Goal: Task Accomplishment & Management: Use online tool/utility

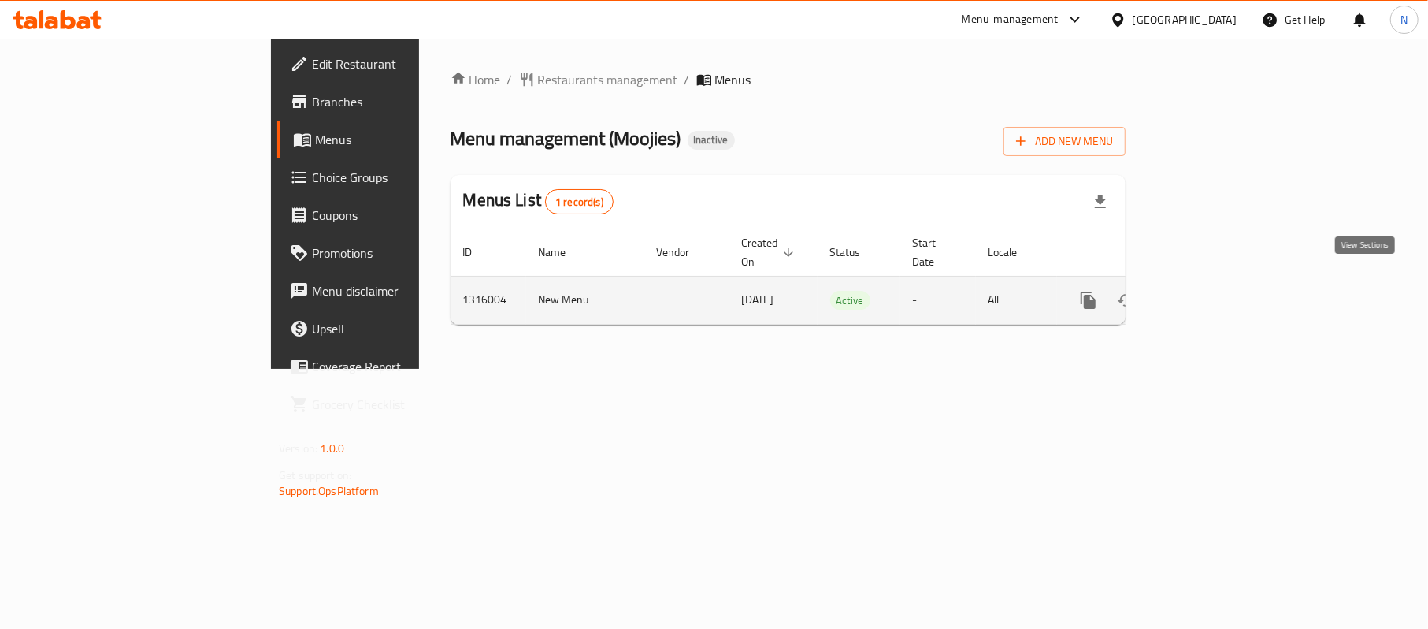
click at [1212, 291] on icon "enhanced table" at bounding box center [1202, 300] width 19 height 19
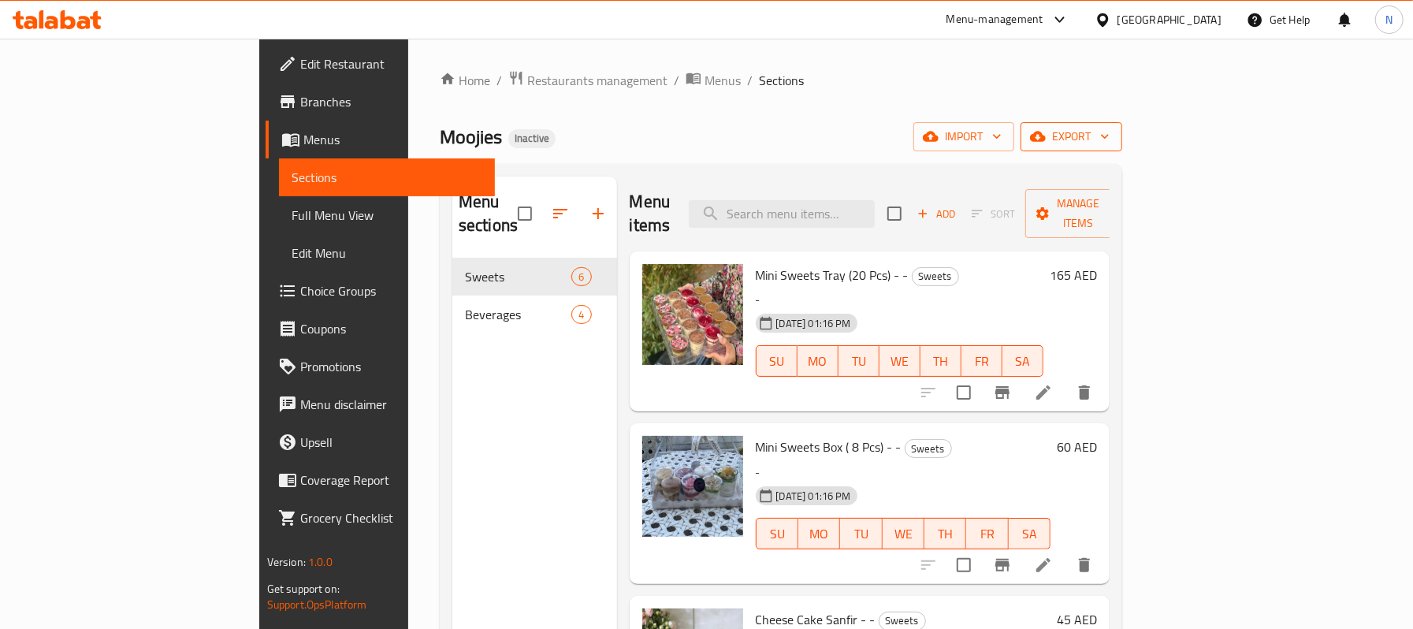
click at [1109, 147] on span "export" at bounding box center [1071, 137] width 76 height 20
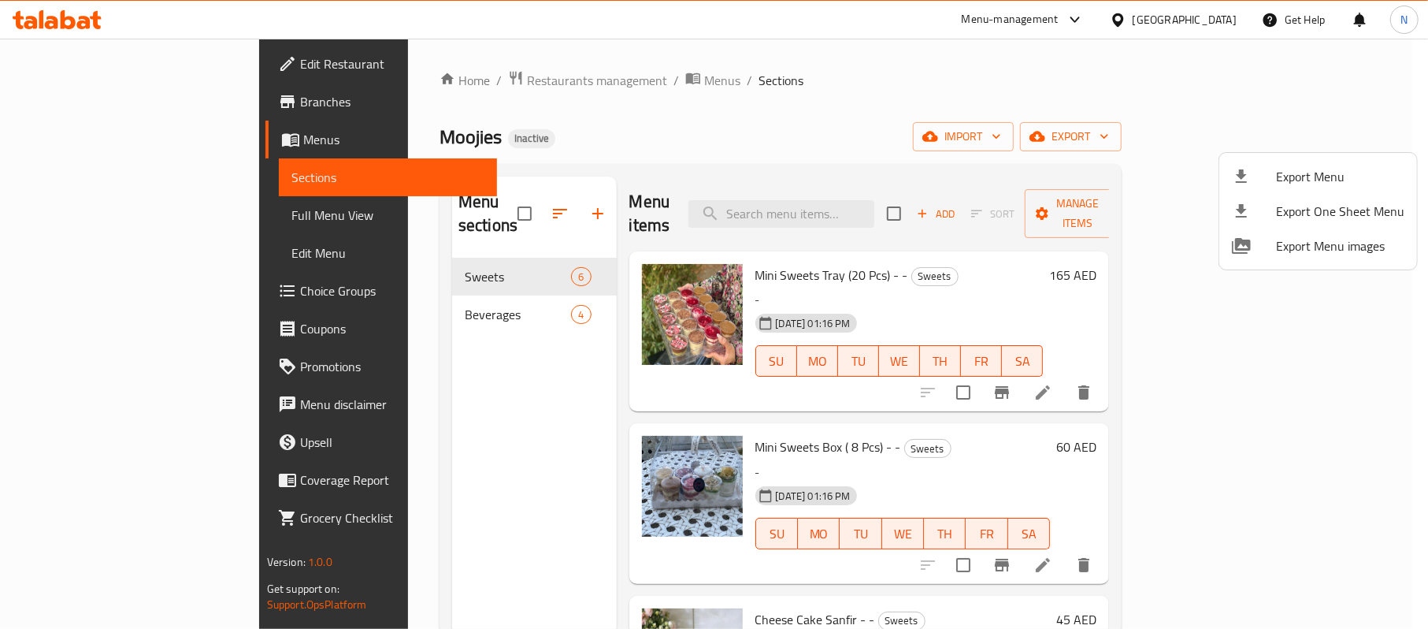
click at [1319, 173] on span "Export Menu" at bounding box center [1340, 176] width 128 height 19
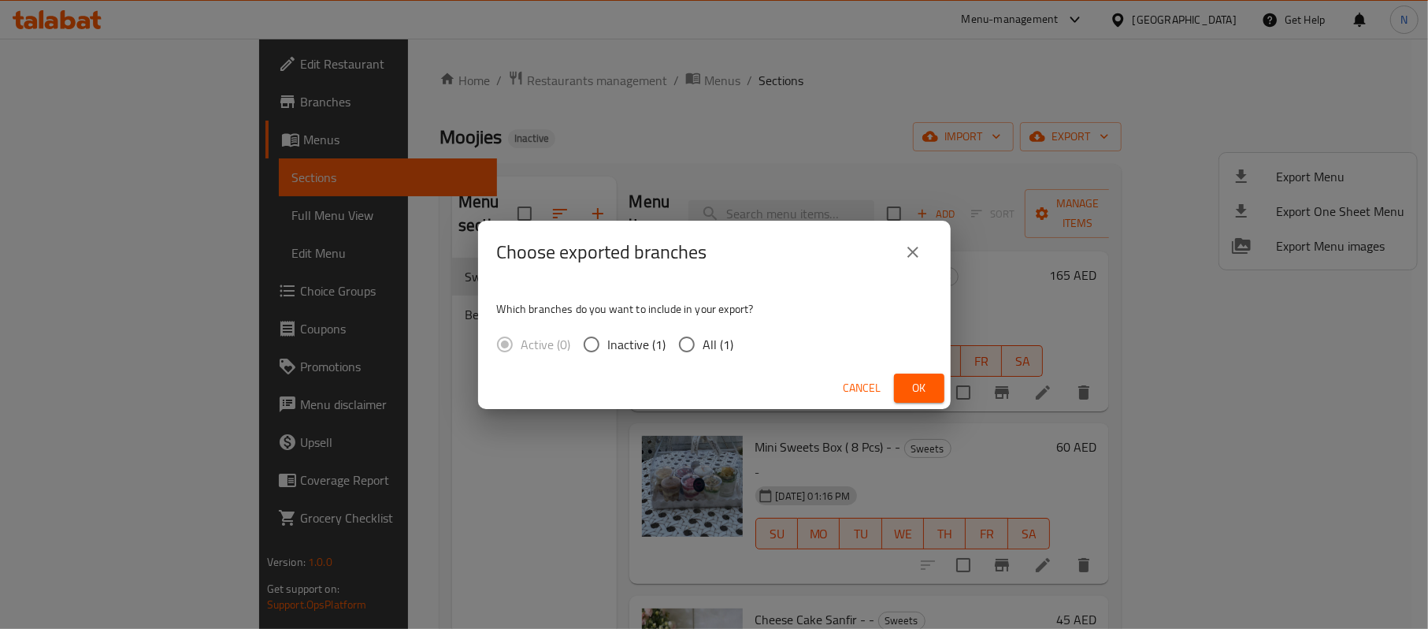
click at [713, 341] on span "All (1)" at bounding box center [719, 344] width 31 height 19
click at [704, 341] on input "All (1)" at bounding box center [686, 344] width 33 height 33
radio input "true"
click at [931, 395] on button "Ok" at bounding box center [919, 387] width 50 height 29
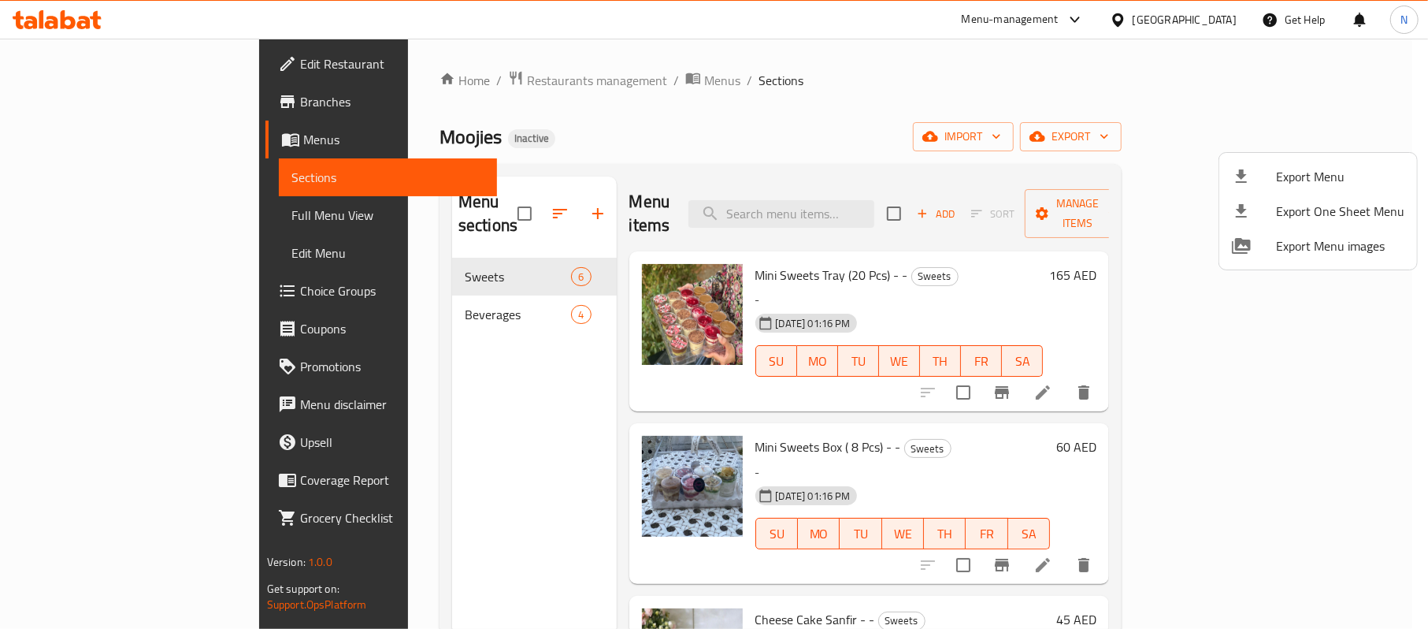
click at [139, 221] on div at bounding box center [714, 314] width 1428 height 629
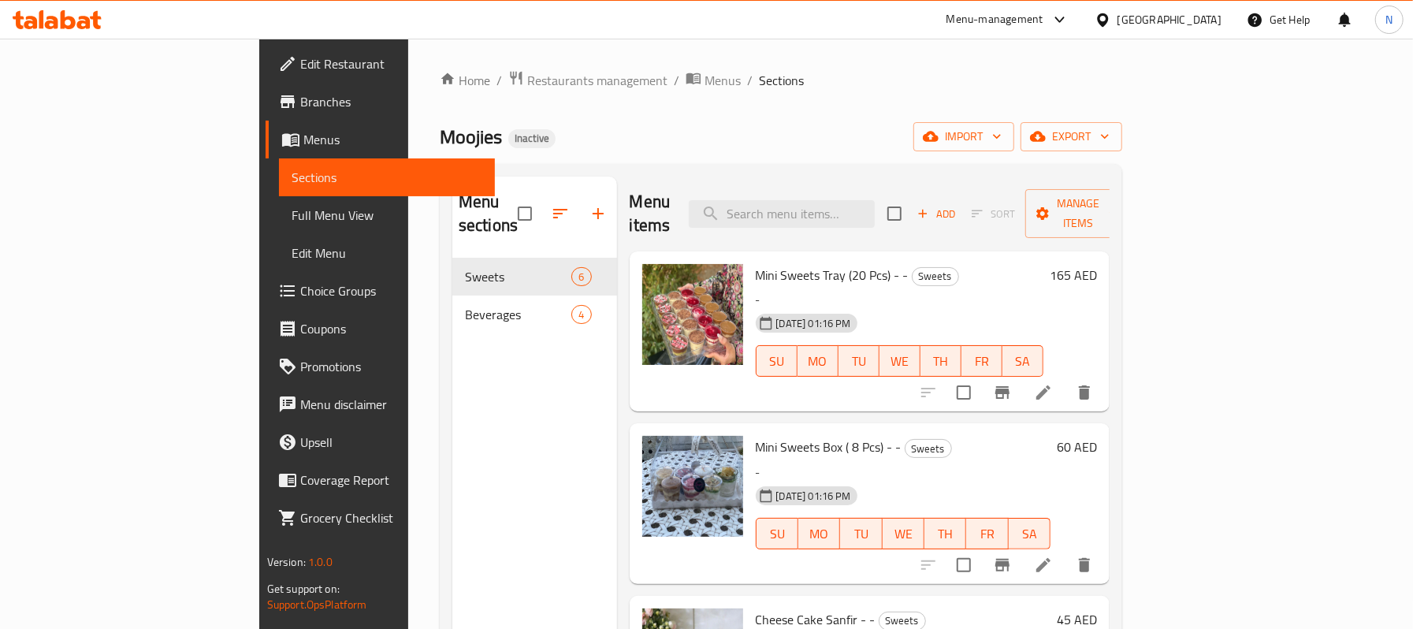
click at [292, 221] on span "Full Menu View" at bounding box center [387, 215] width 191 height 19
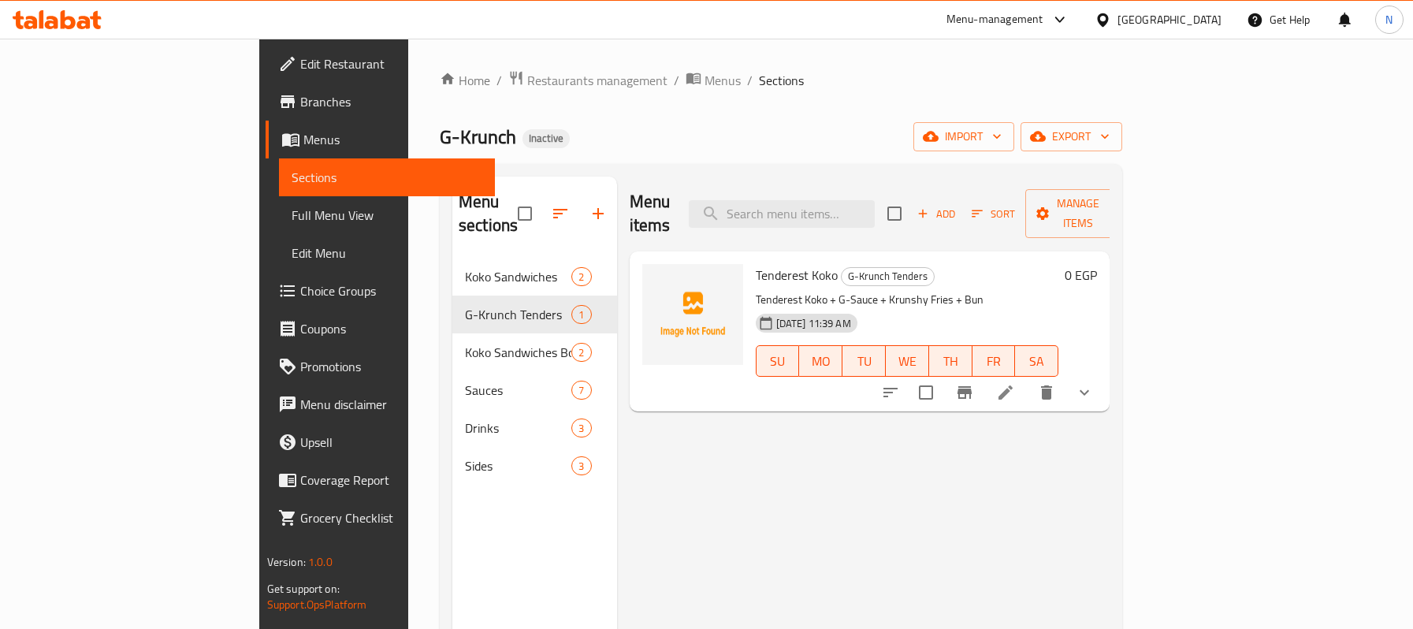
scroll to position [117, 0]
